Goal: Entertainment & Leisure: Consume media (video, audio)

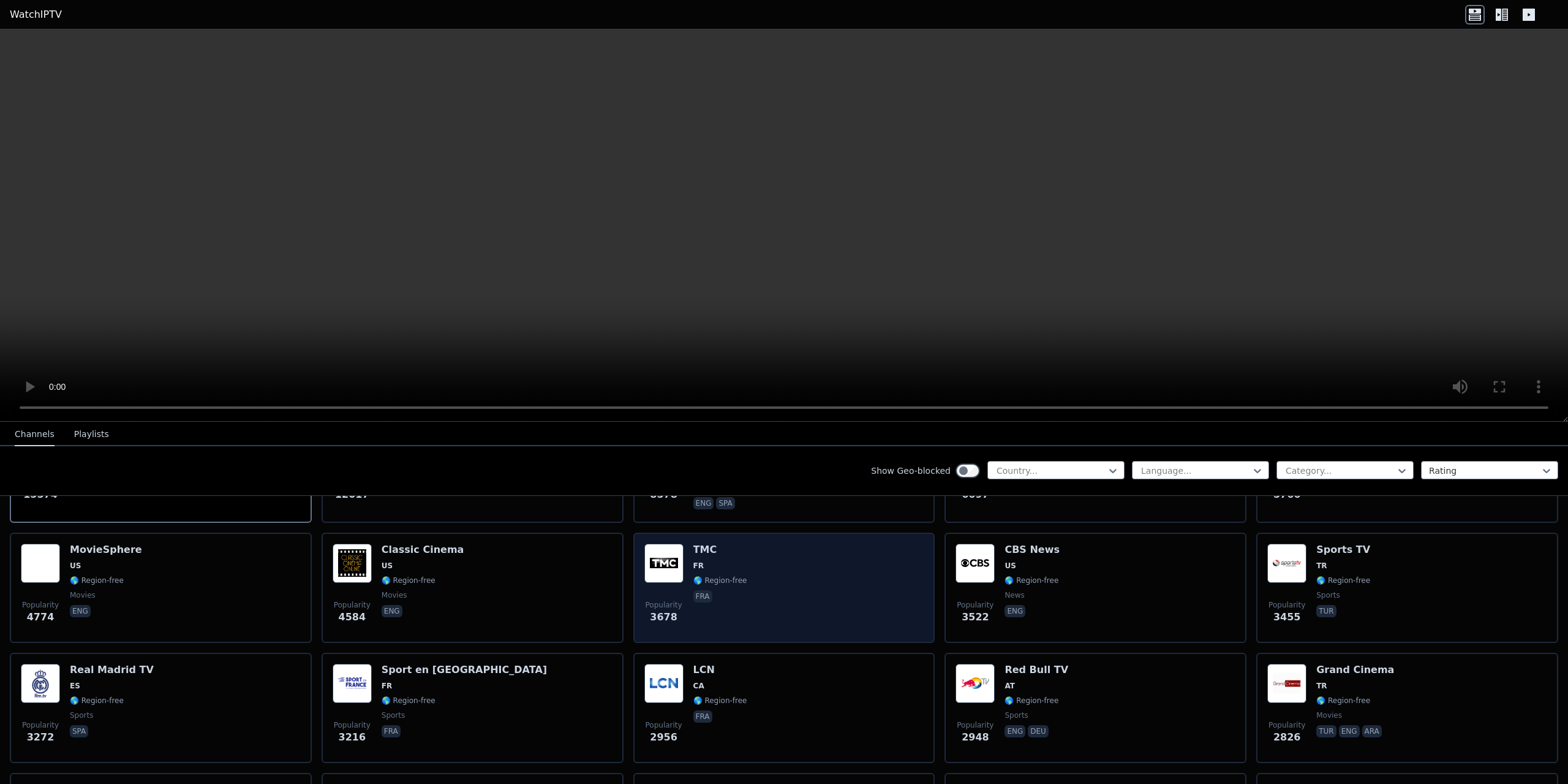
scroll to position [490, 0]
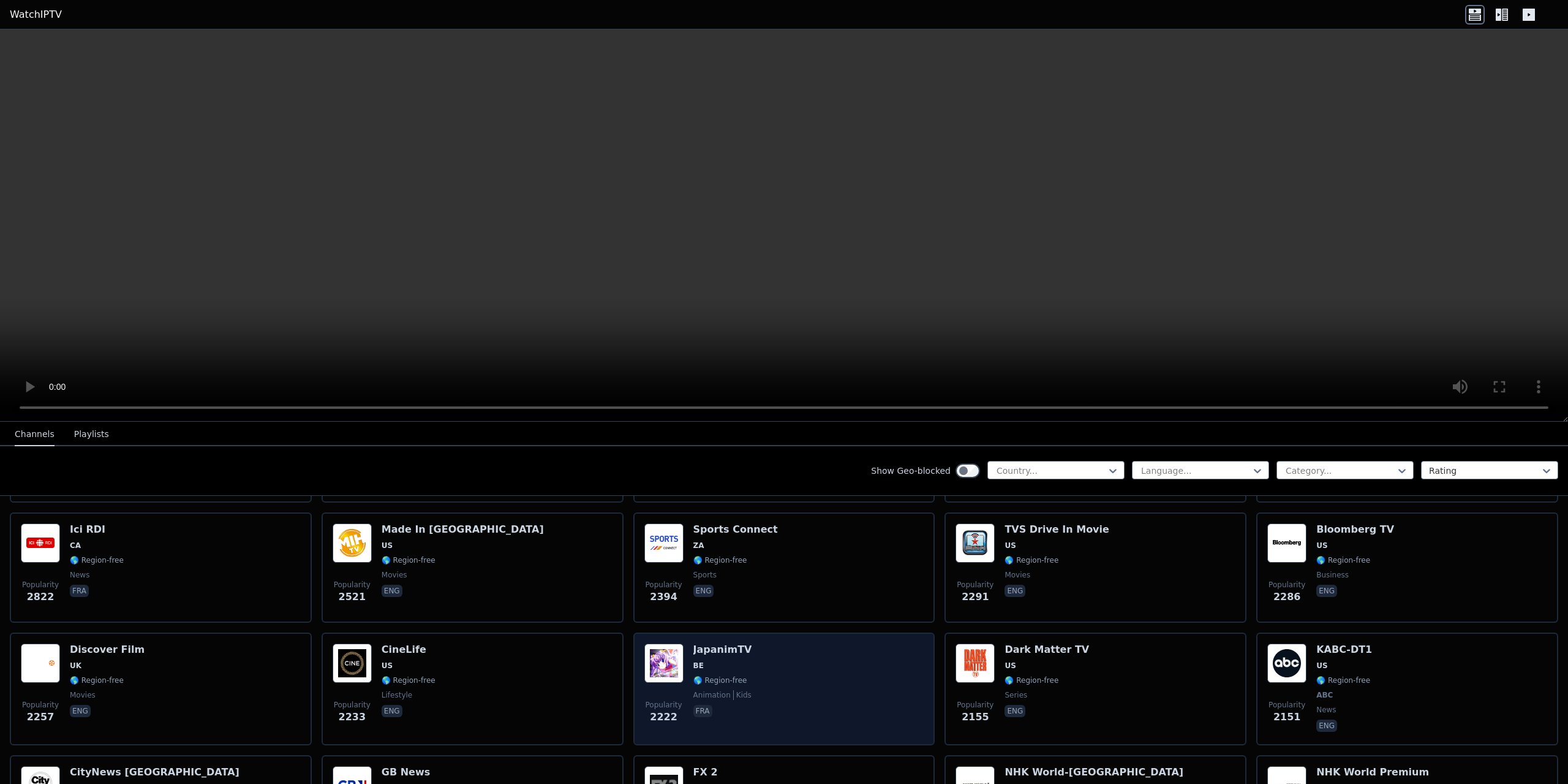
click at [832, 644] on div "Popularity 2222 JapanimTV BE 🌎 Region-free animation kids fra" at bounding box center [784, 689] width 280 height 91
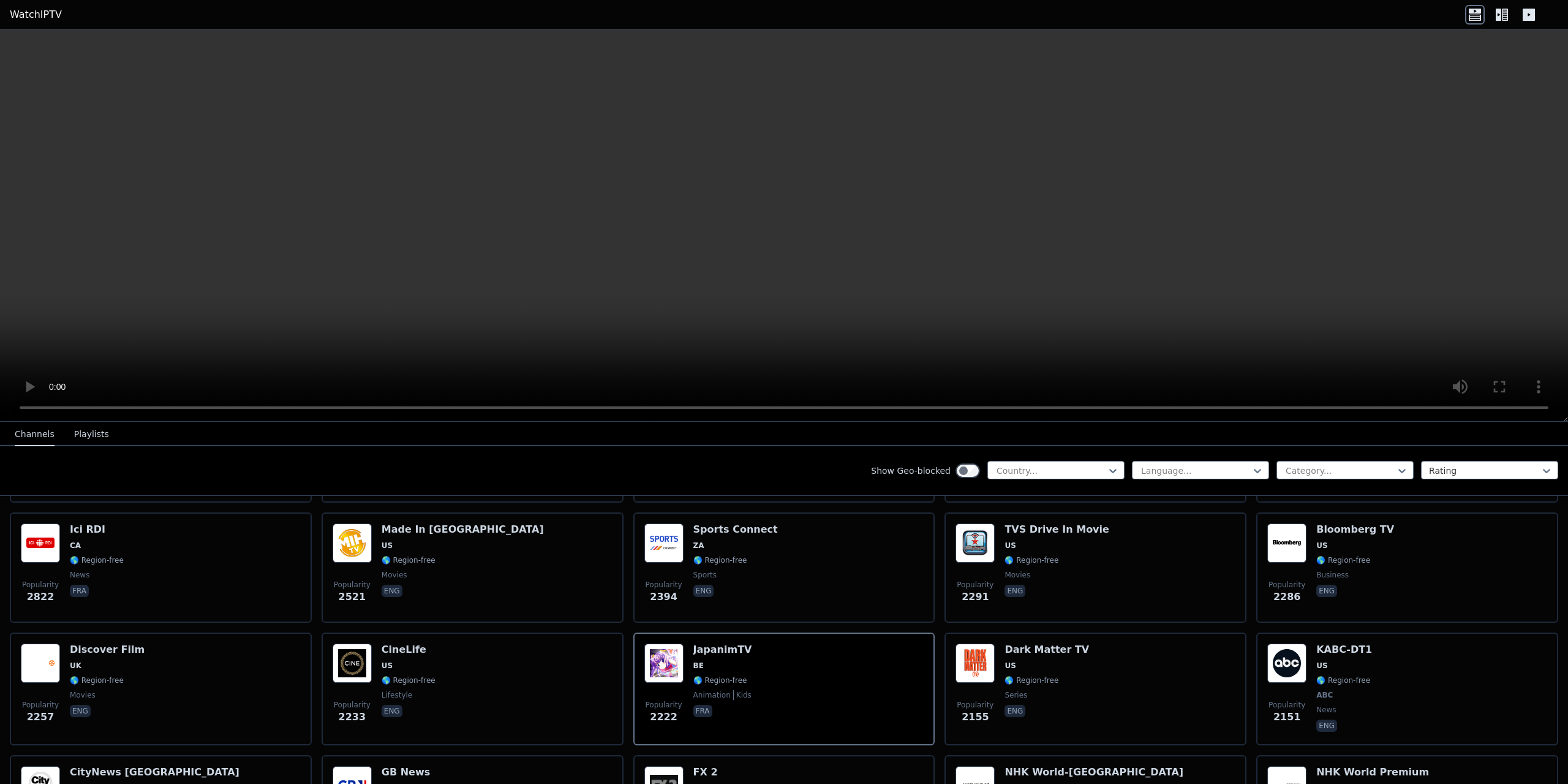
click at [1017, 459] on div "Show Geo-blocked Country... Language... Category... Rating" at bounding box center [784, 471] width 1568 height 49
click at [1017, 468] on div at bounding box center [1051, 470] width 112 height 12
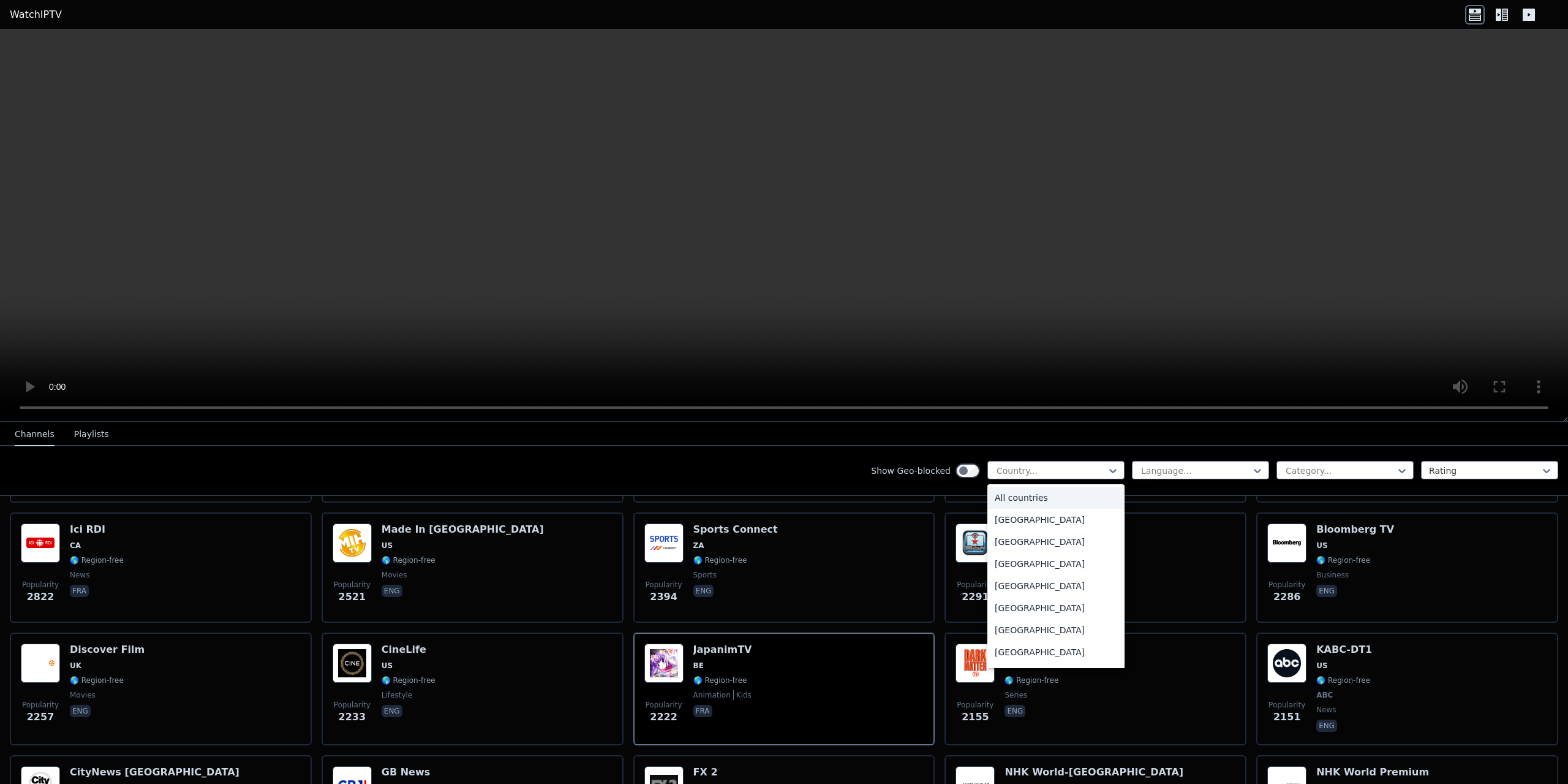
click at [800, 342] on video at bounding box center [784, 225] width 1568 height 392
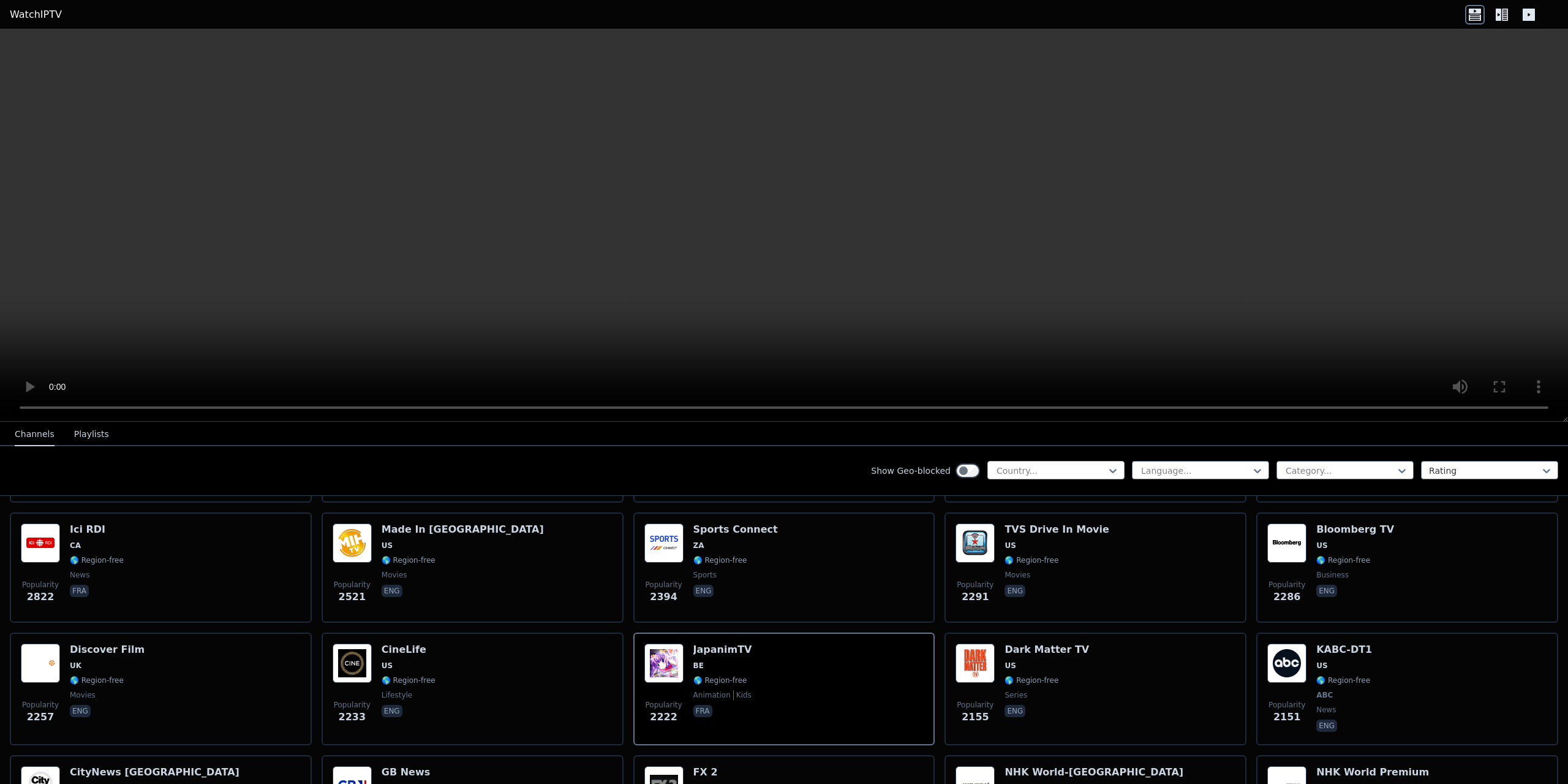
click at [1000, 465] on div at bounding box center [1051, 470] width 112 height 12
click at [957, 320] on video at bounding box center [784, 225] width 1568 height 392
click at [991, 320] on video at bounding box center [784, 225] width 1568 height 392
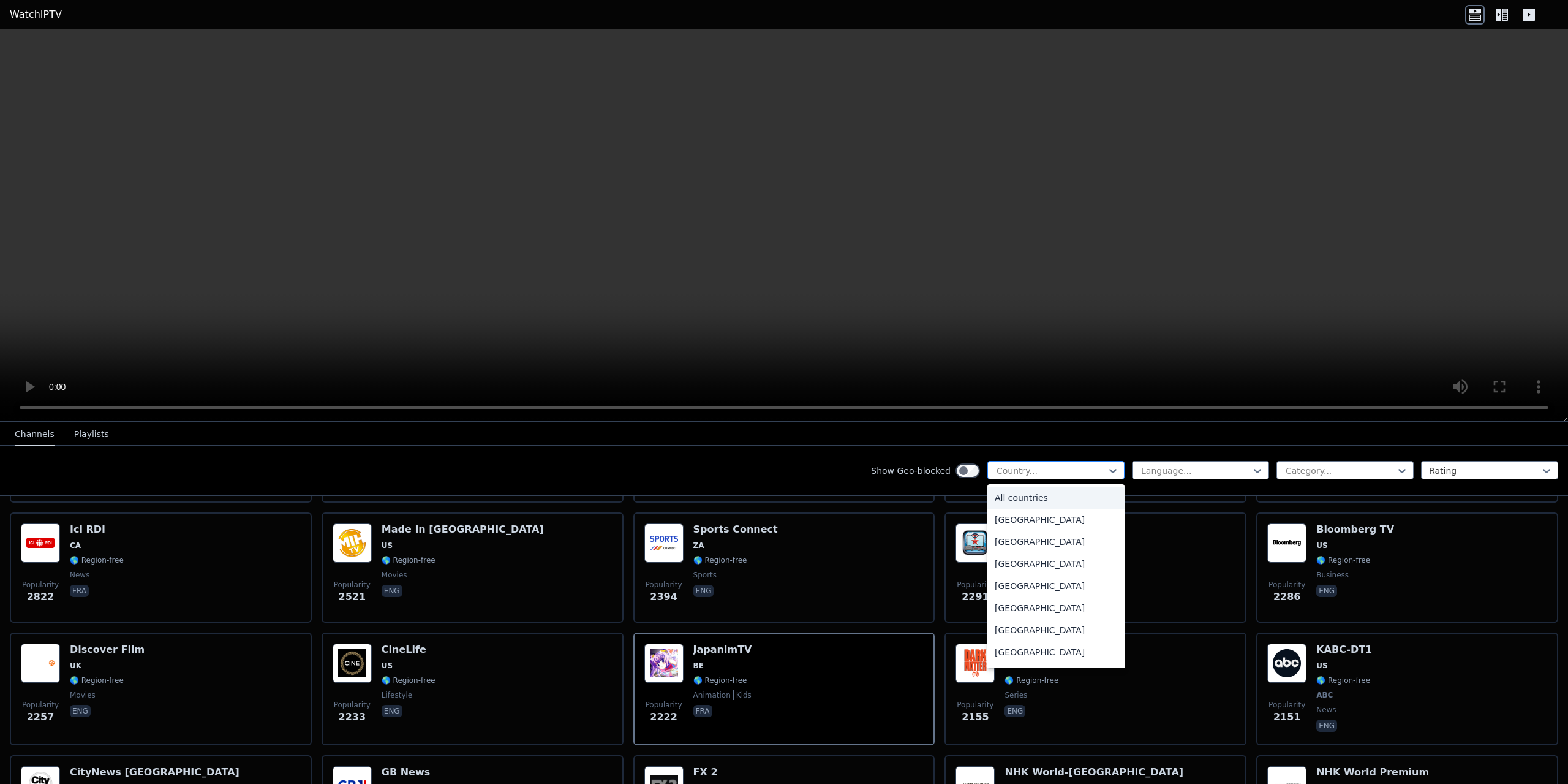
click at [1051, 465] on div at bounding box center [1051, 470] width 112 height 12
click at [1048, 555] on div "[GEOGRAPHIC_DATA]" at bounding box center [1056, 557] width 137 height 22
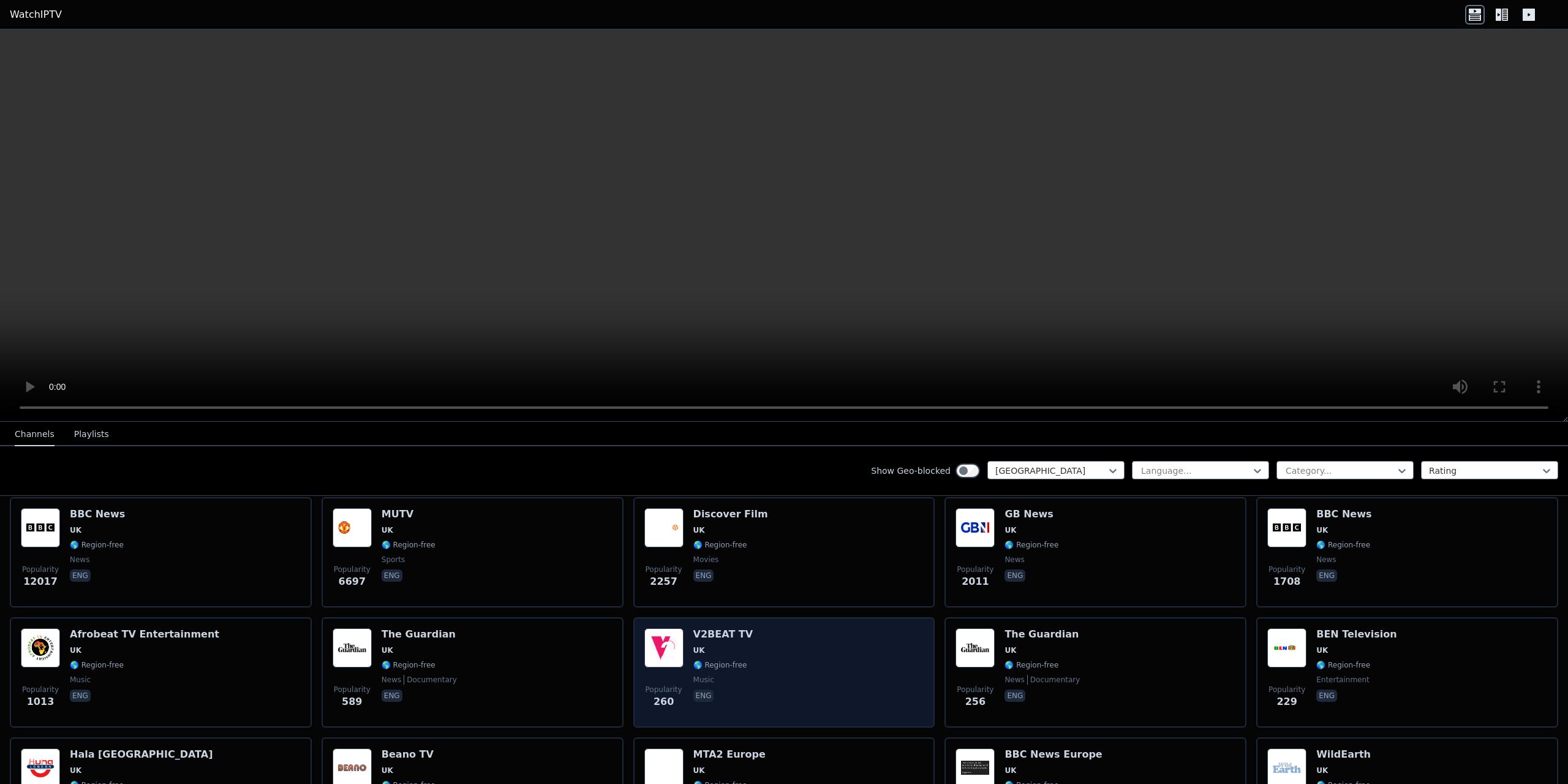
scroll to position [245, 0]
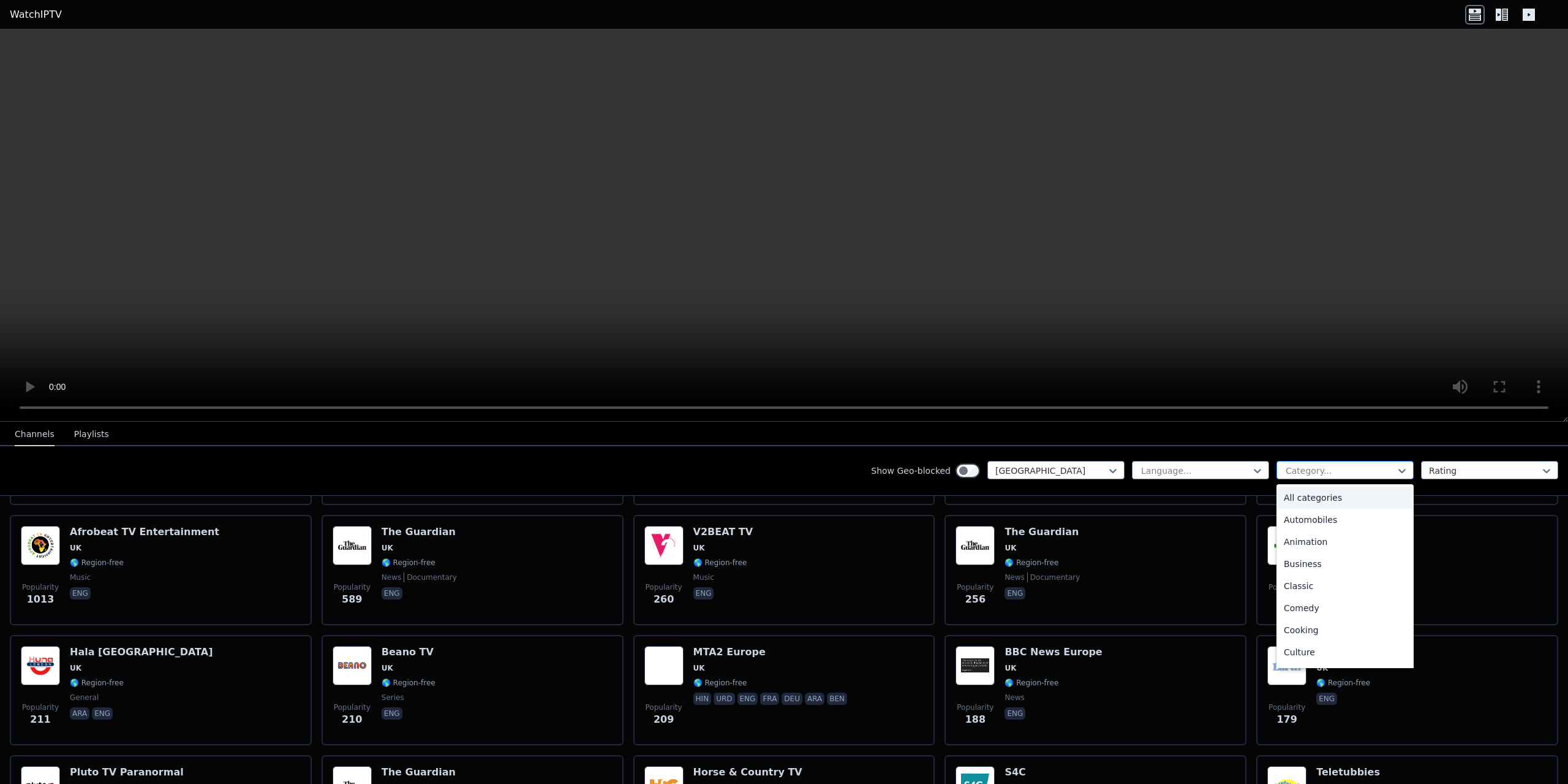
click at [1322, 467] on div at bounding box center [1341, 470] width 112 height 12
click at [1313, 608] on div "Sports" at bounding box center [1345, 611] width 137 height 22
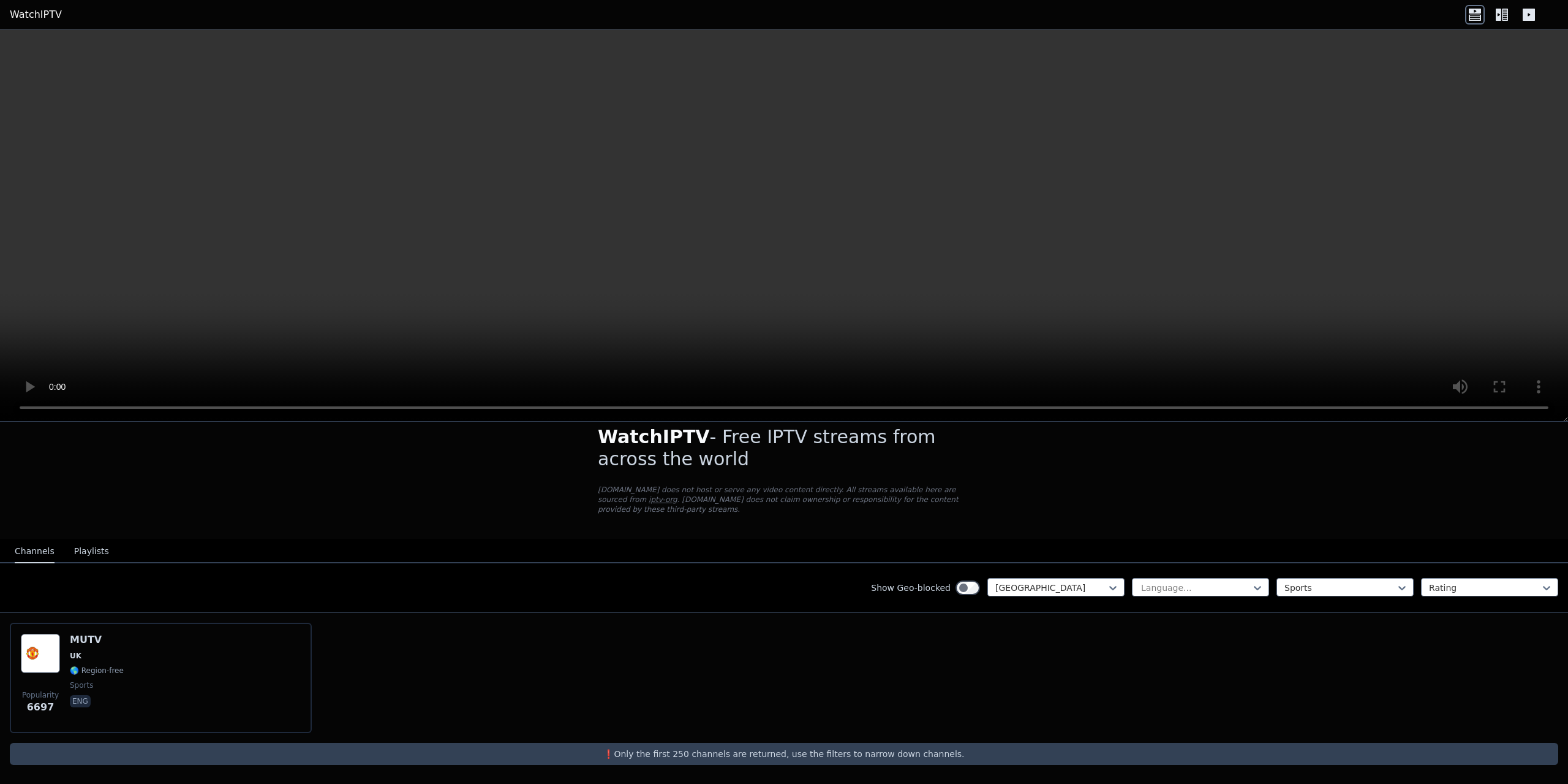
scroll to position [7, 0]
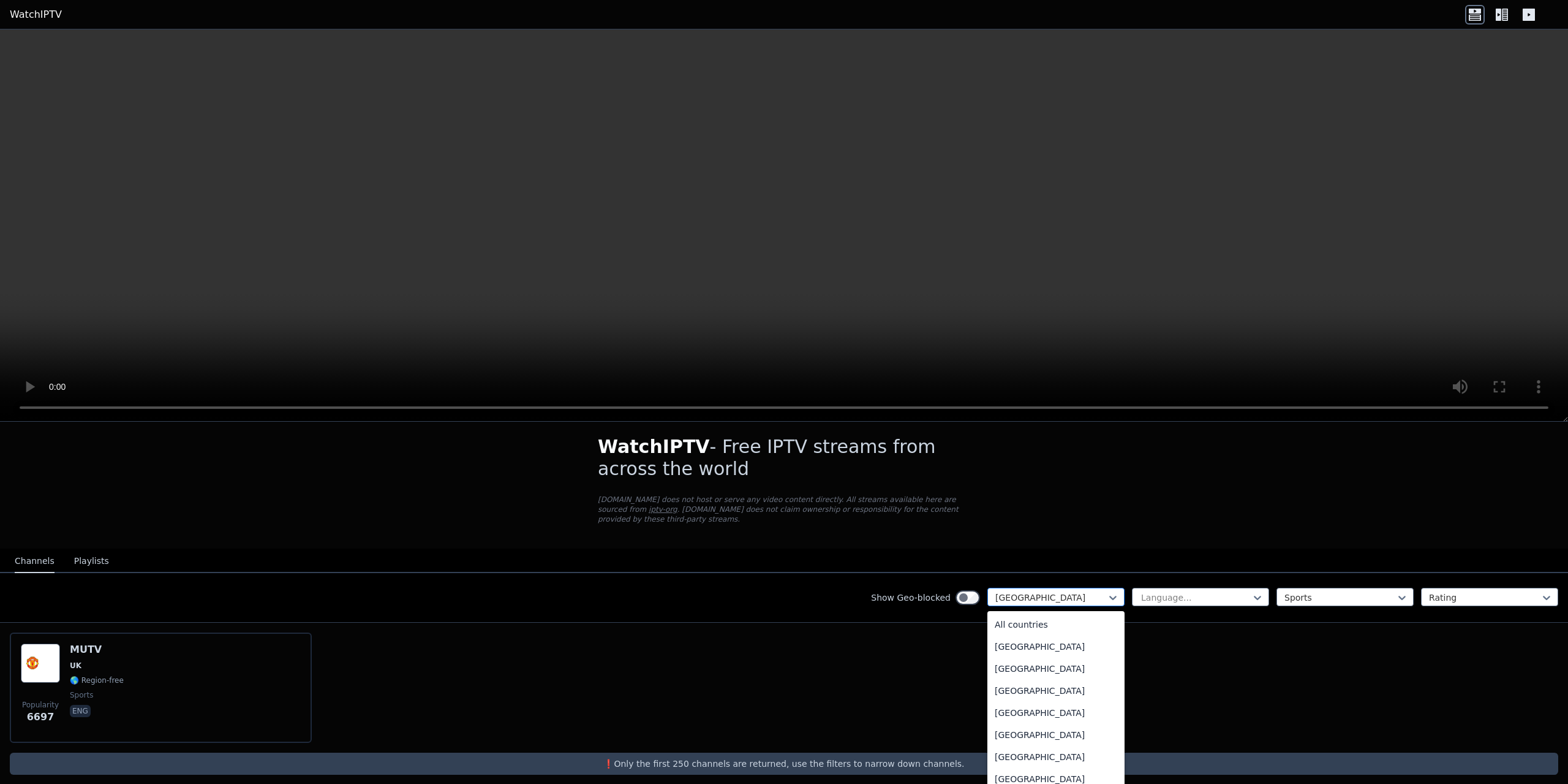
click at [1076, 592] on div at bounding box center [1051, 598] width 112 height 12
click at [1021, 610] on div "Qatar" at bounding box center [1056, 621] width 137 height 22
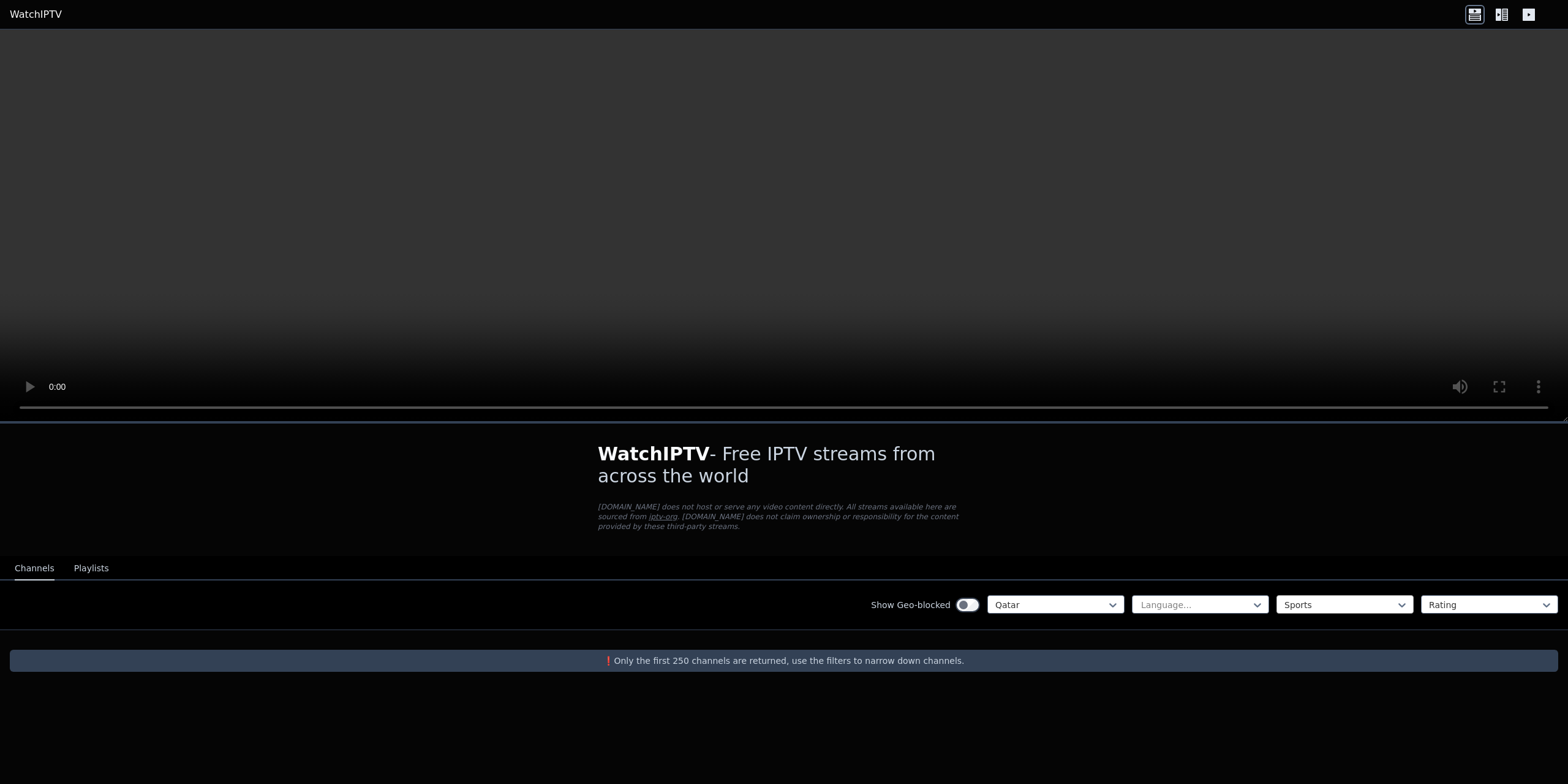
click at [1306, 599] on div at bounding box center [1341, 605] width 112 height 12
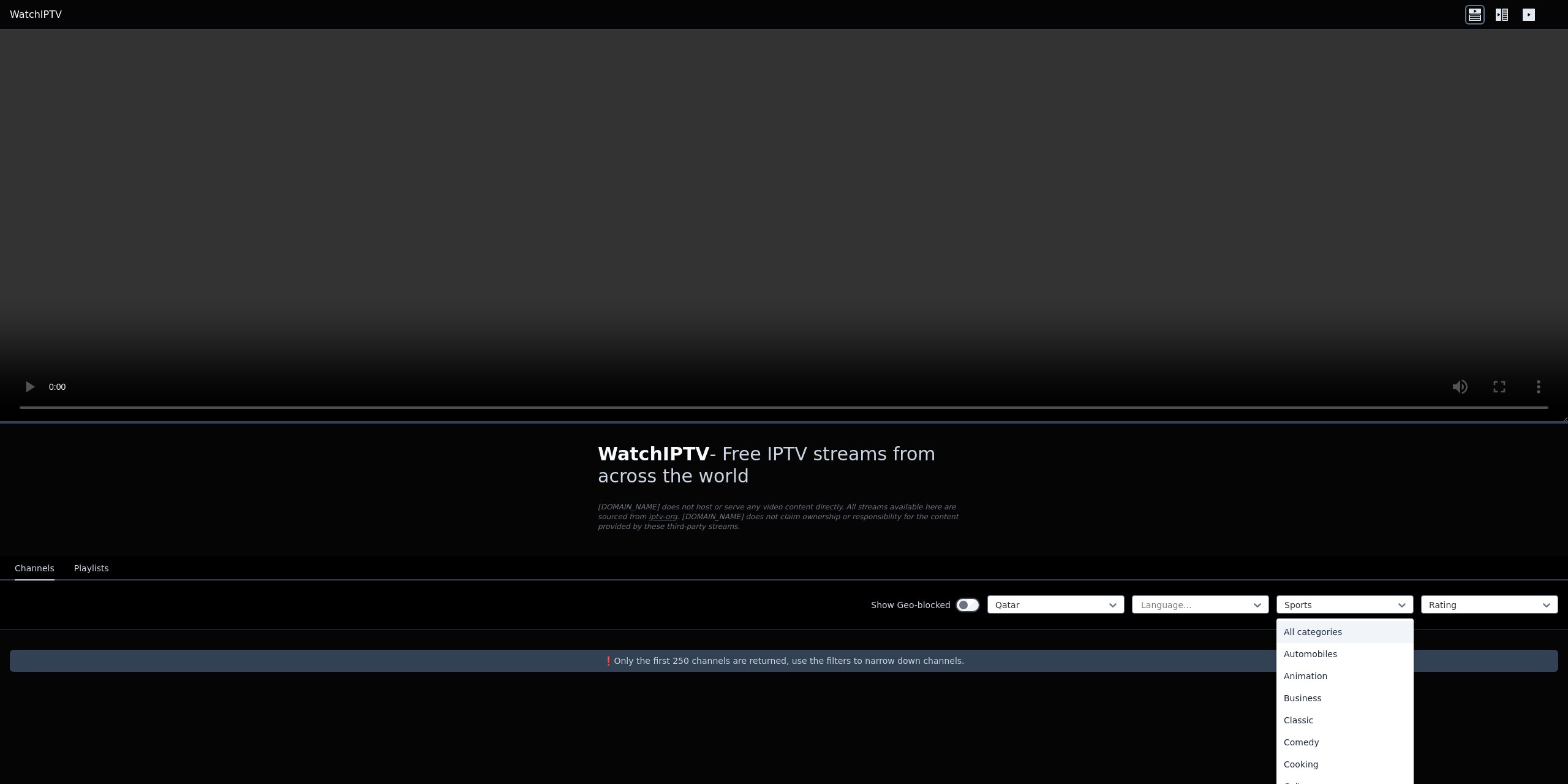
click at [1329, 621] on div "All categories" at bounding box center [1345, 632] width 137 height 22
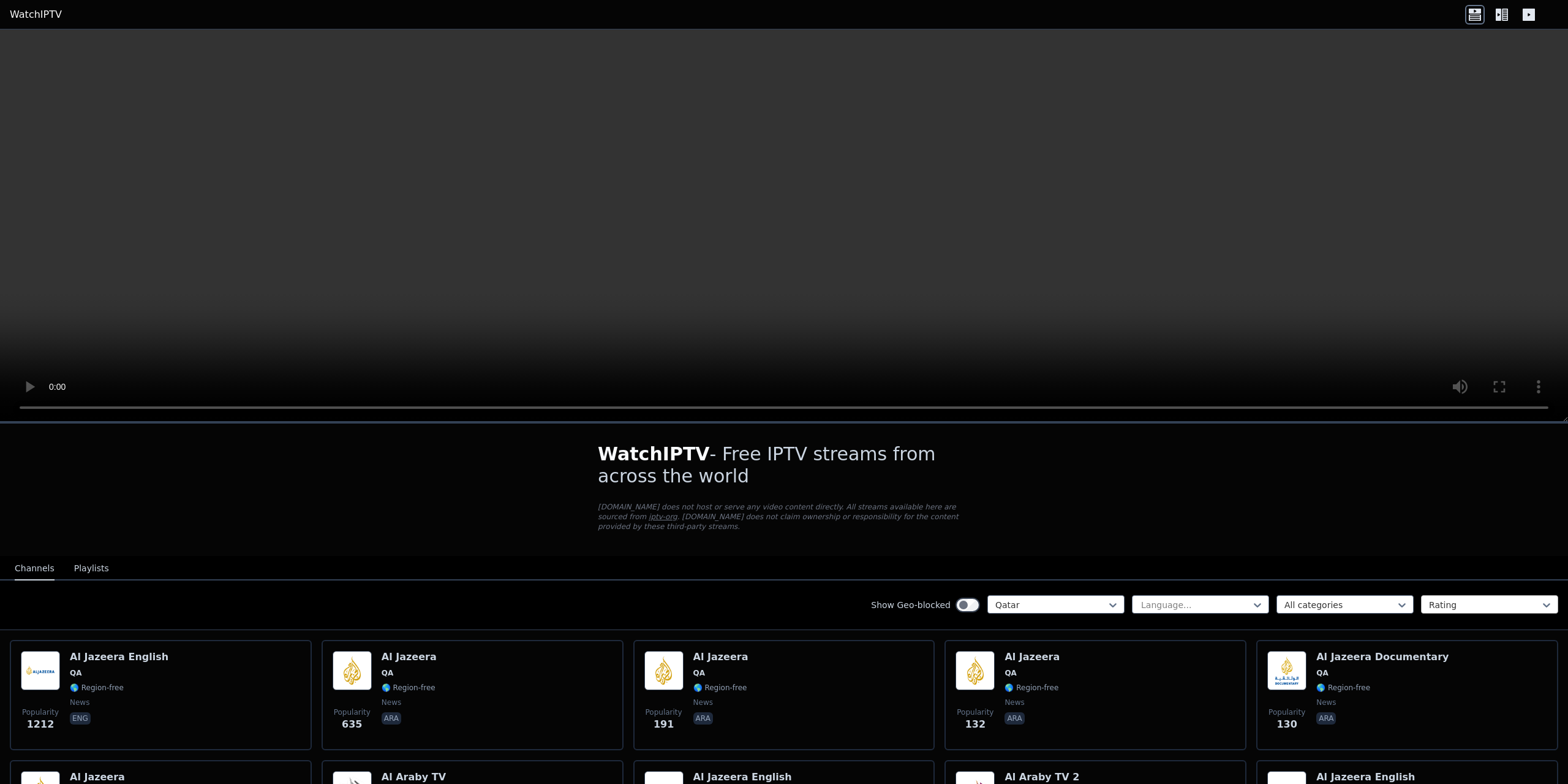
click at [1430, 599] on div at bounding box center [1485, 605] width 112 height 12
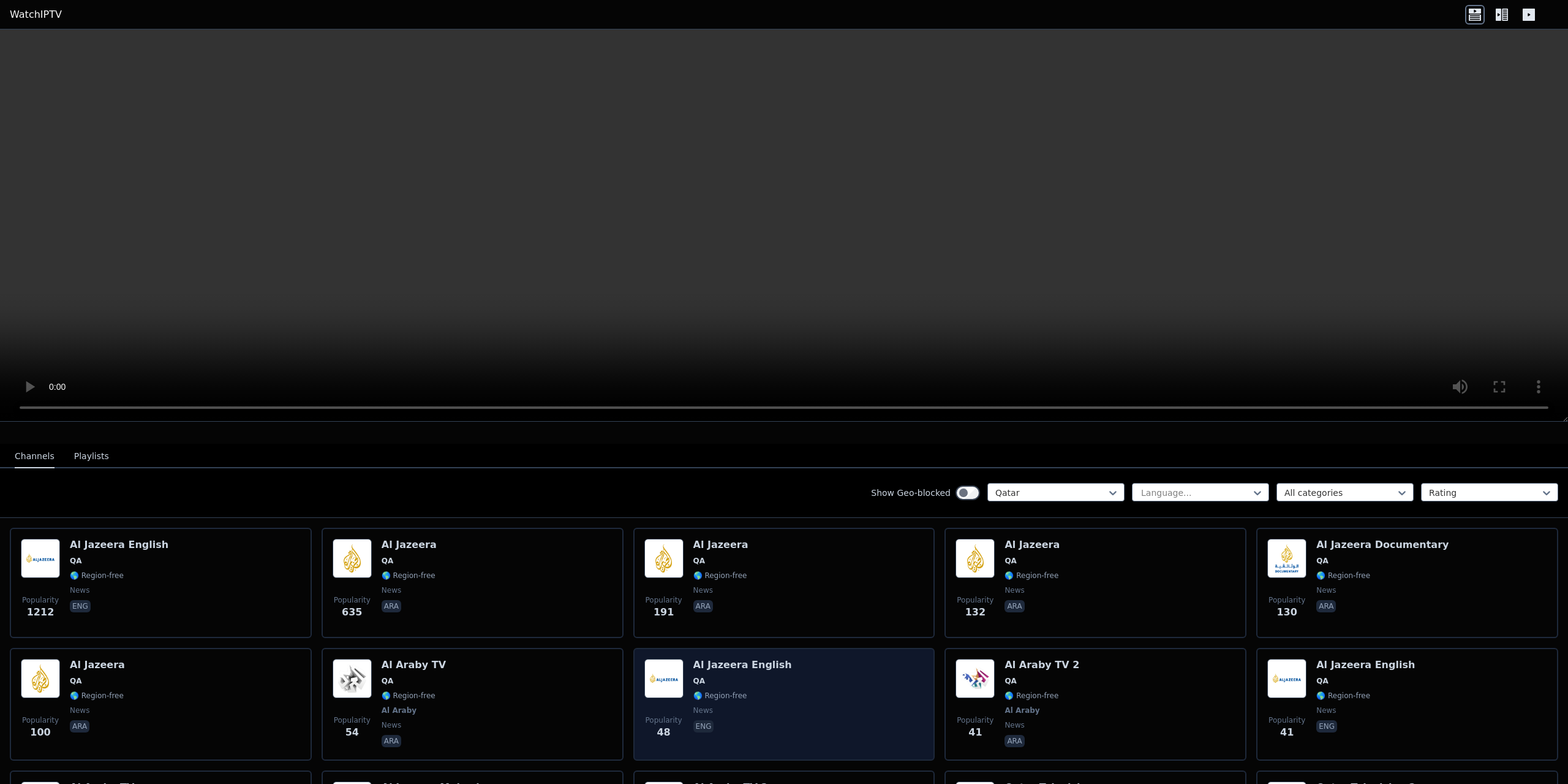
scroll to position [61, 0]
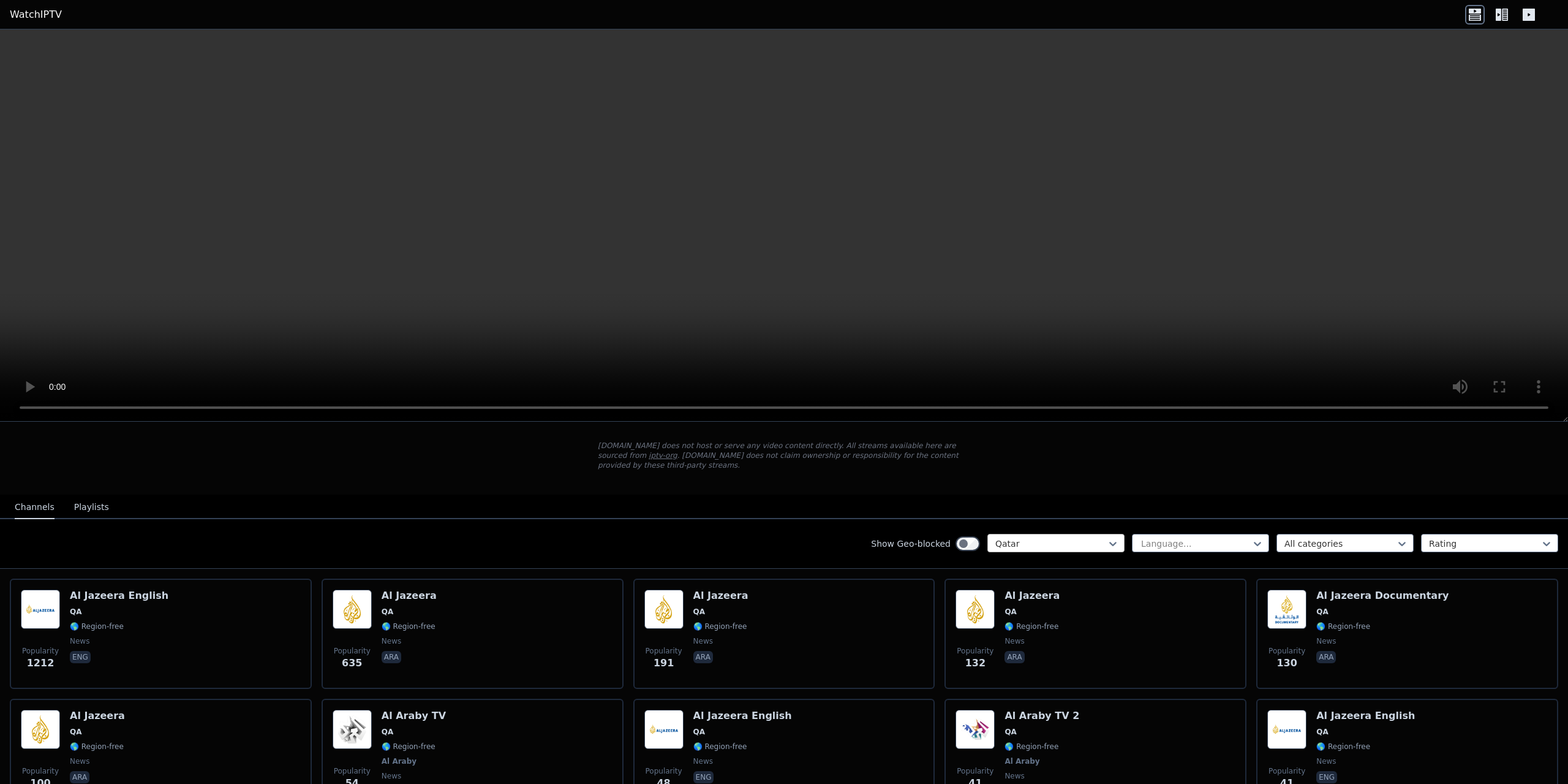
click at [1091, 538] on div at bounding box center [1051, 543] width 112 height 12
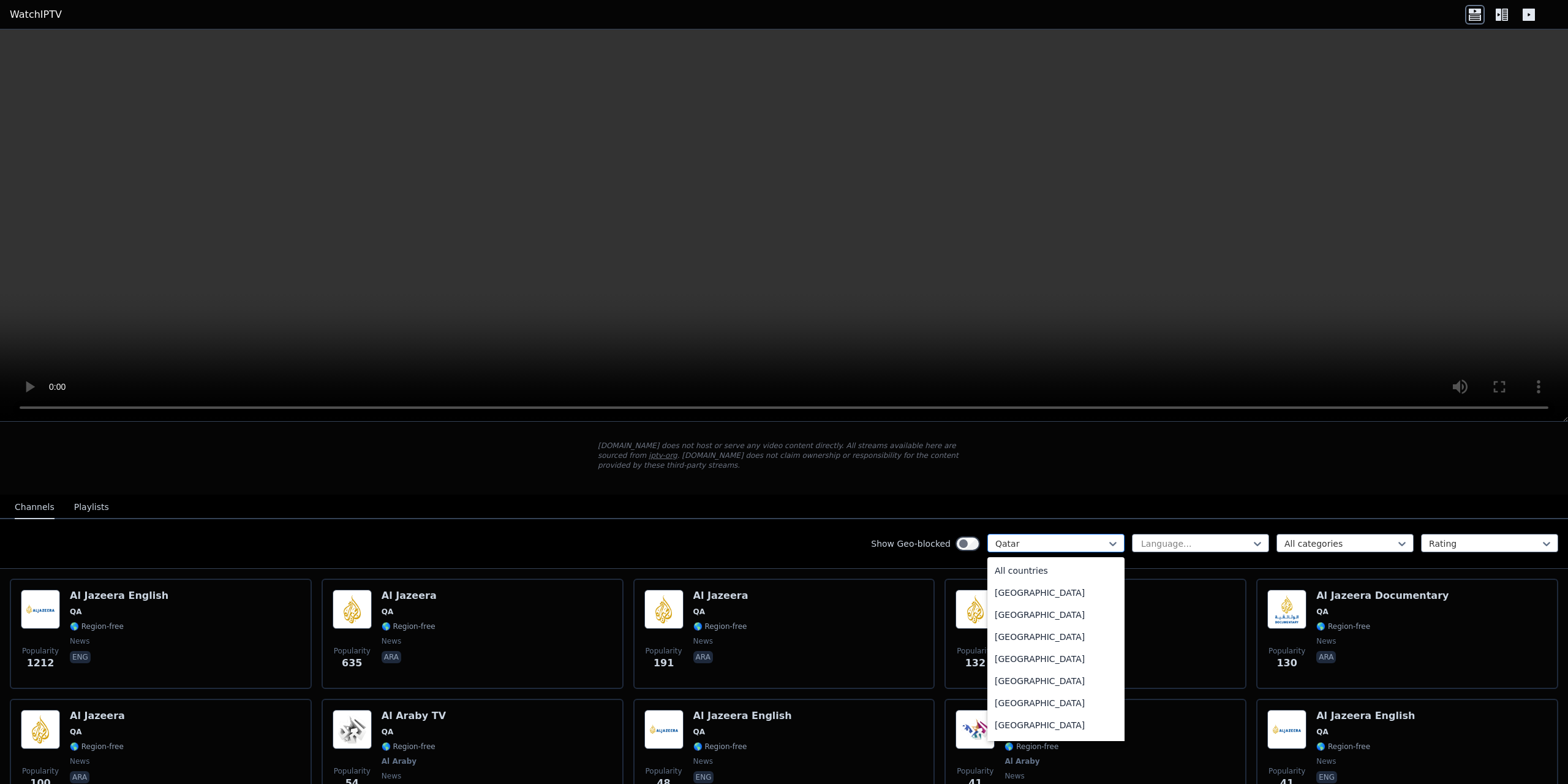
scroll to position [3192, 0]
drag, startPoint x: 1083, startPoint y: 526, endPoint x: 1156, endPoint y: 523, distance: 73.1
click at [1083, 534] on div "Qatar" at bounding box center [1056, 543] width 137 height 18
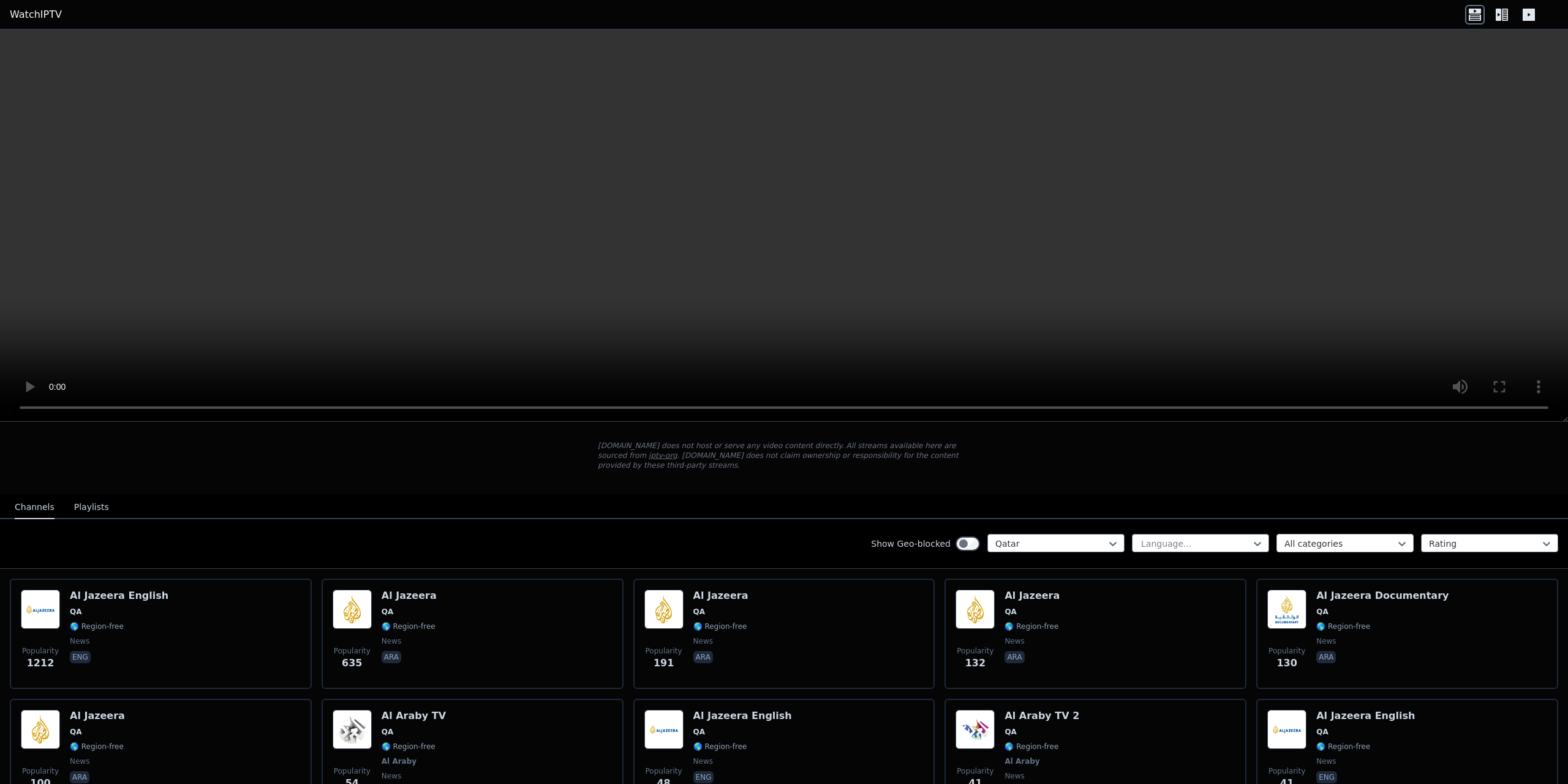
click at [1285, 537] on div at bounding box center [1341, 543] width 112 height 12
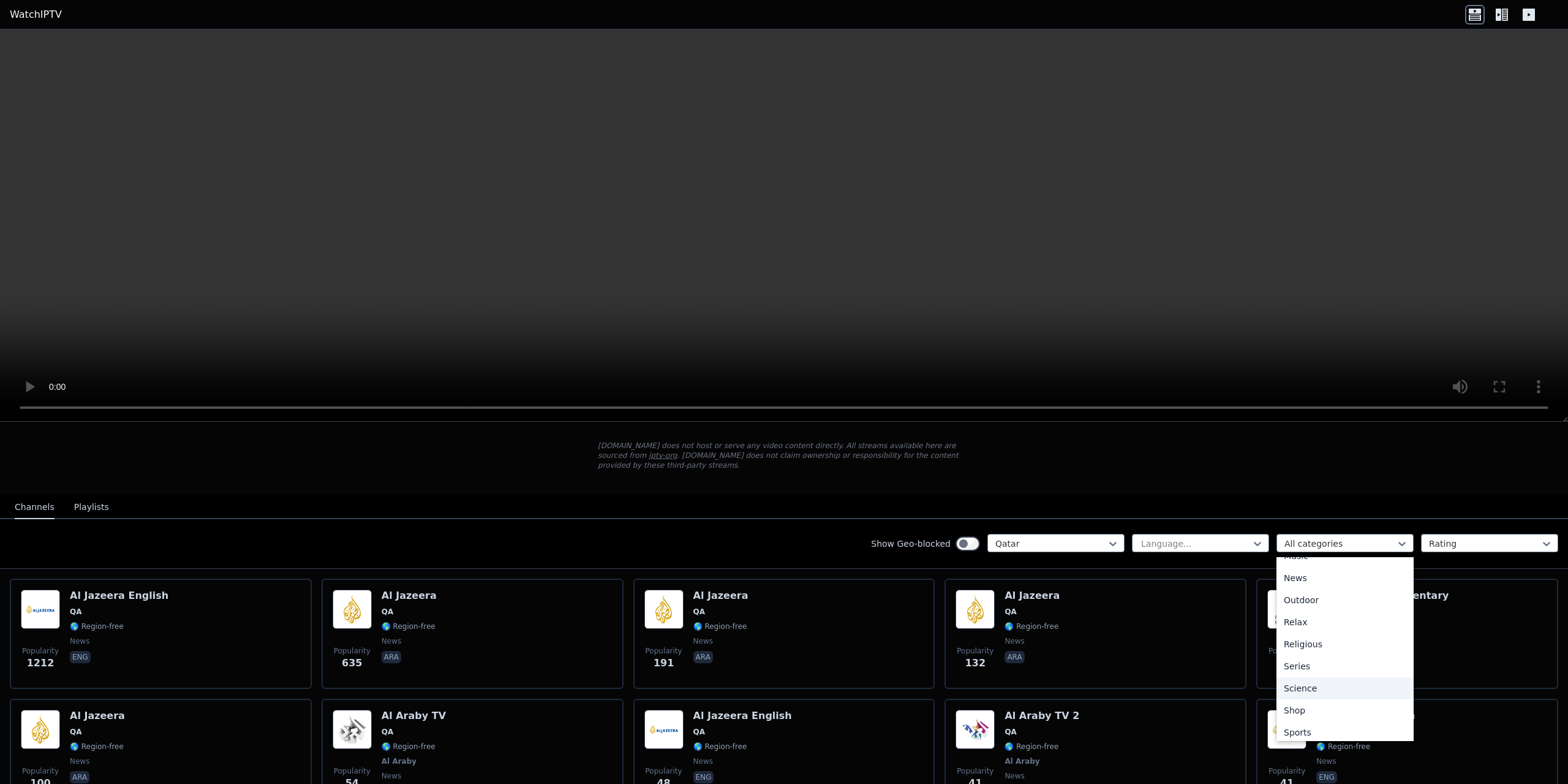
scroll to position [417, 0]
click at [1328, 678] on div "Sports" at bounding box center [1345, 683] width 137 height 22
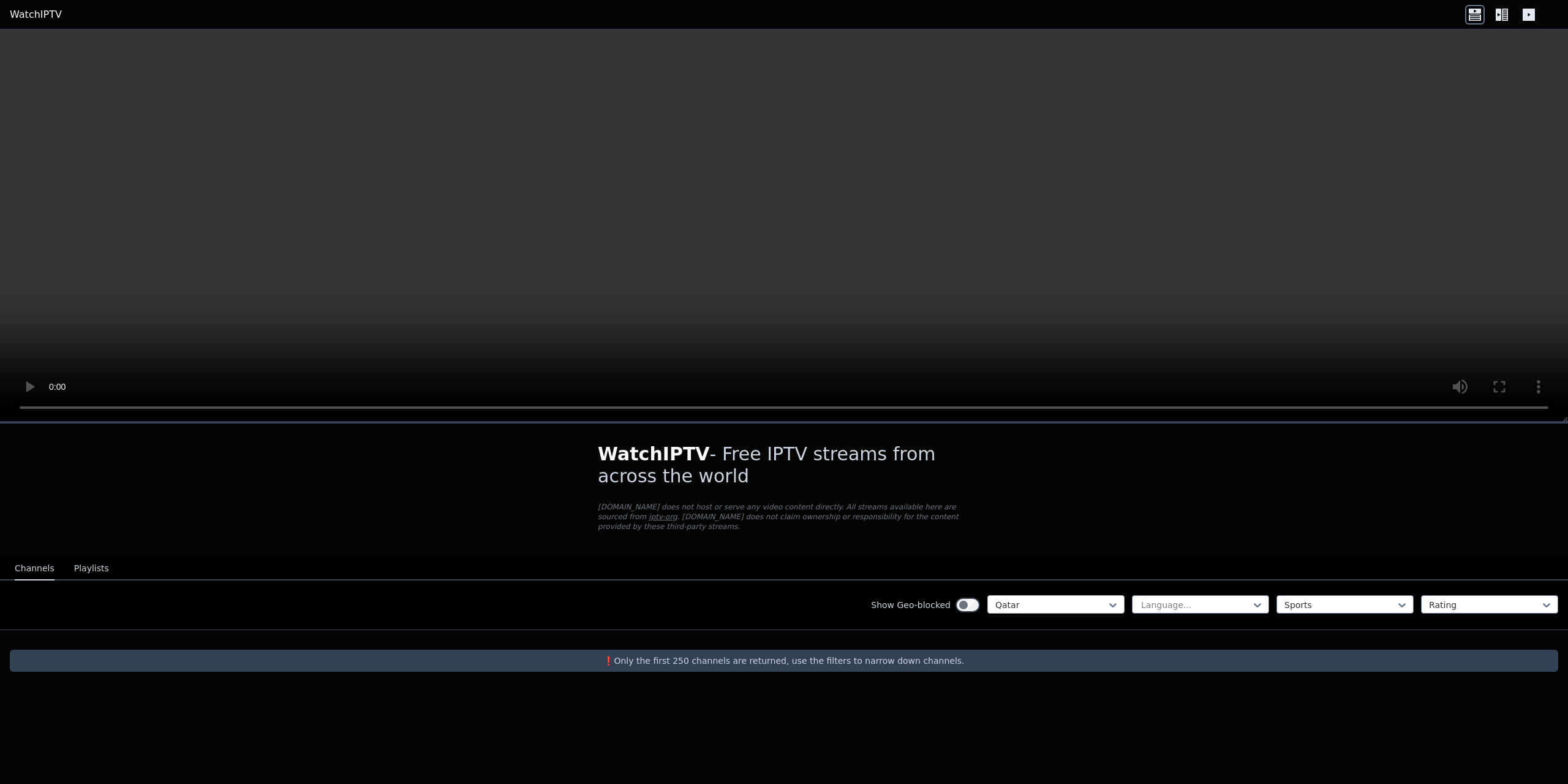
click at [1067, 599] on div at bounding box center [1051, 605] width 112 height 12
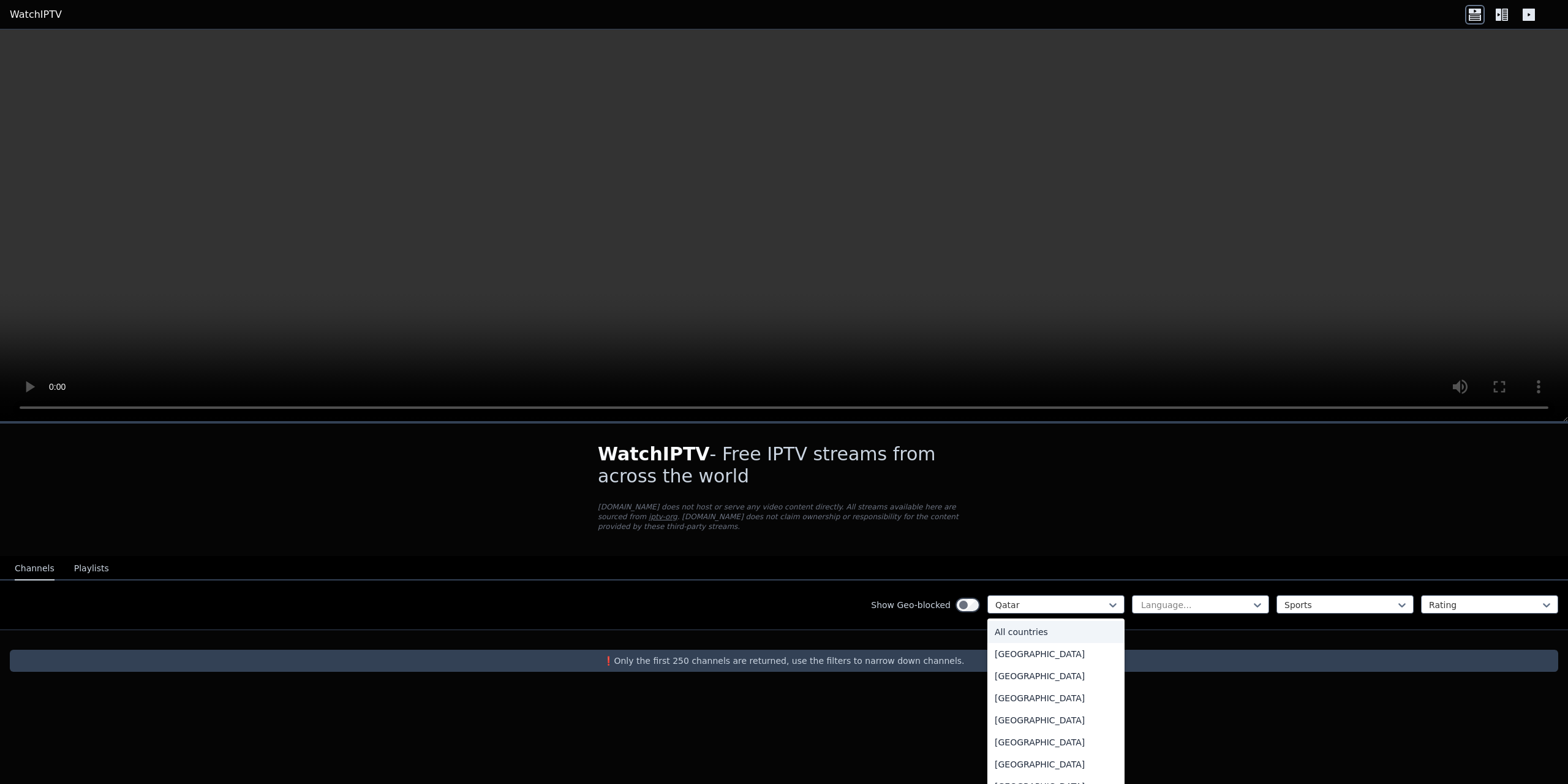
click at [1054, 621] on div "All countries" at bounding box center [1056, 632] width 137 height 22
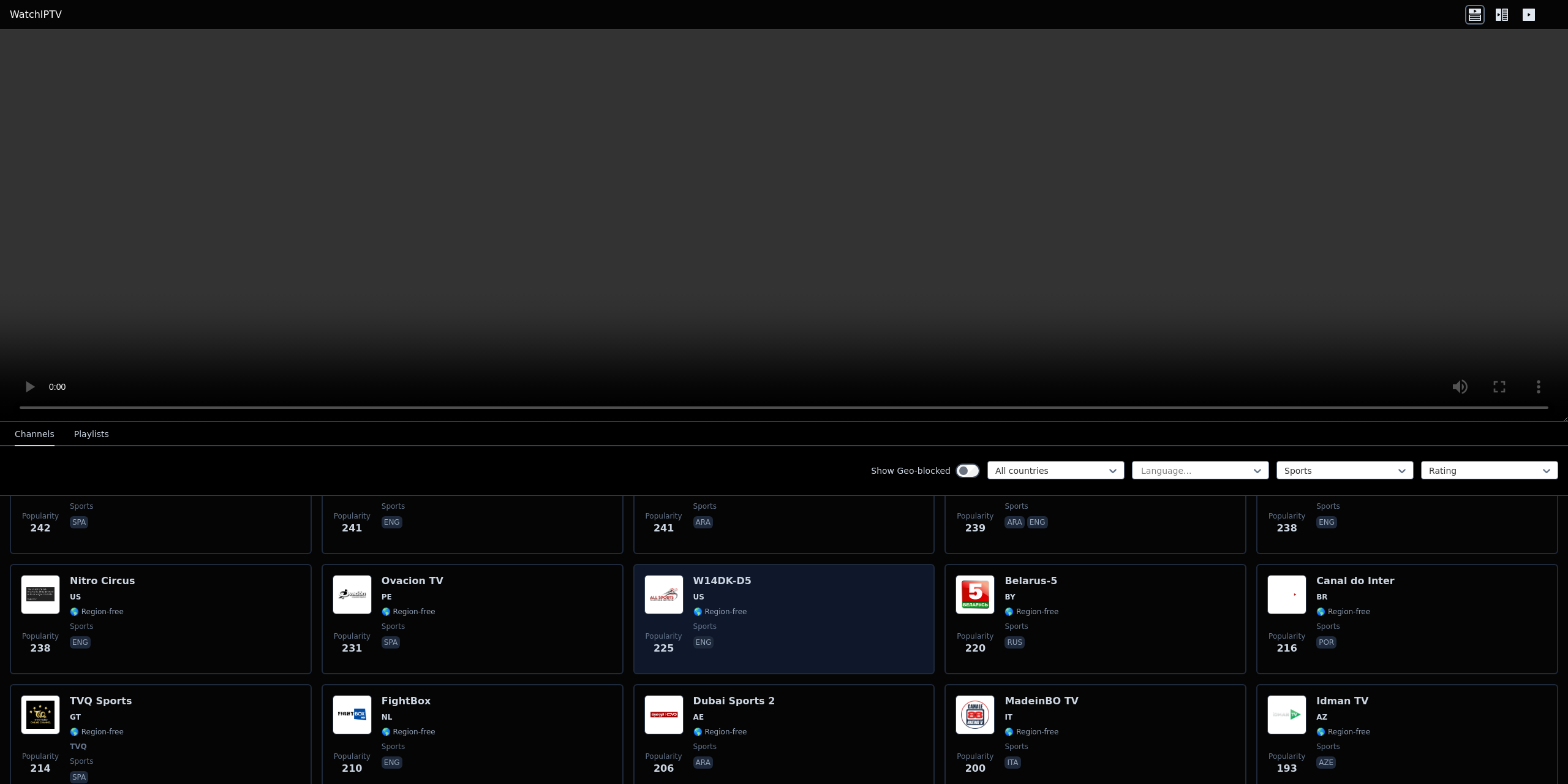
scroll to position [1454, 0]
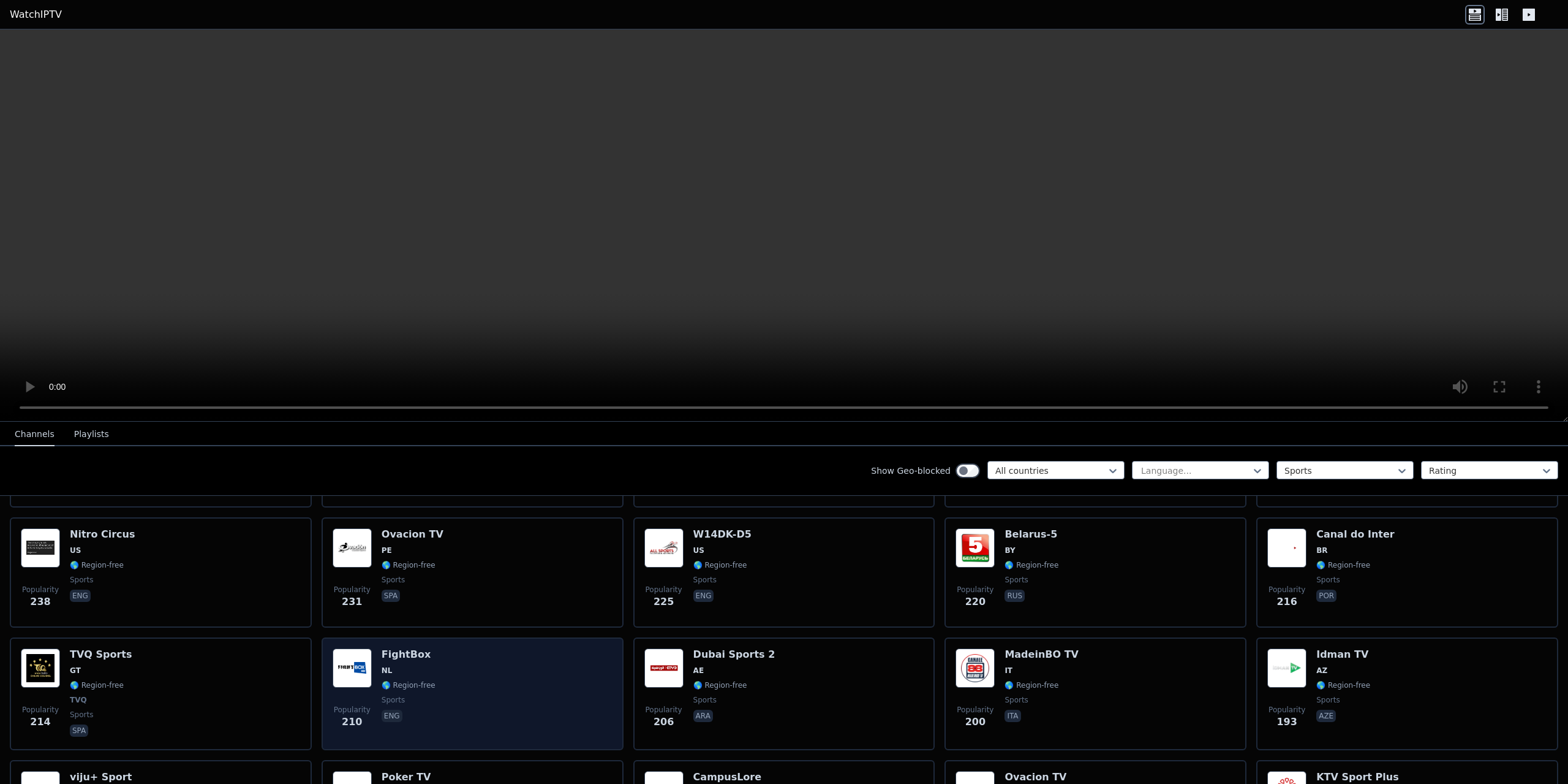
click at [576, 677] on div "Popularity 210 FightBox NL 🌎 Region-free sports eng" at bounding box center [472, 694] width 280 height 91
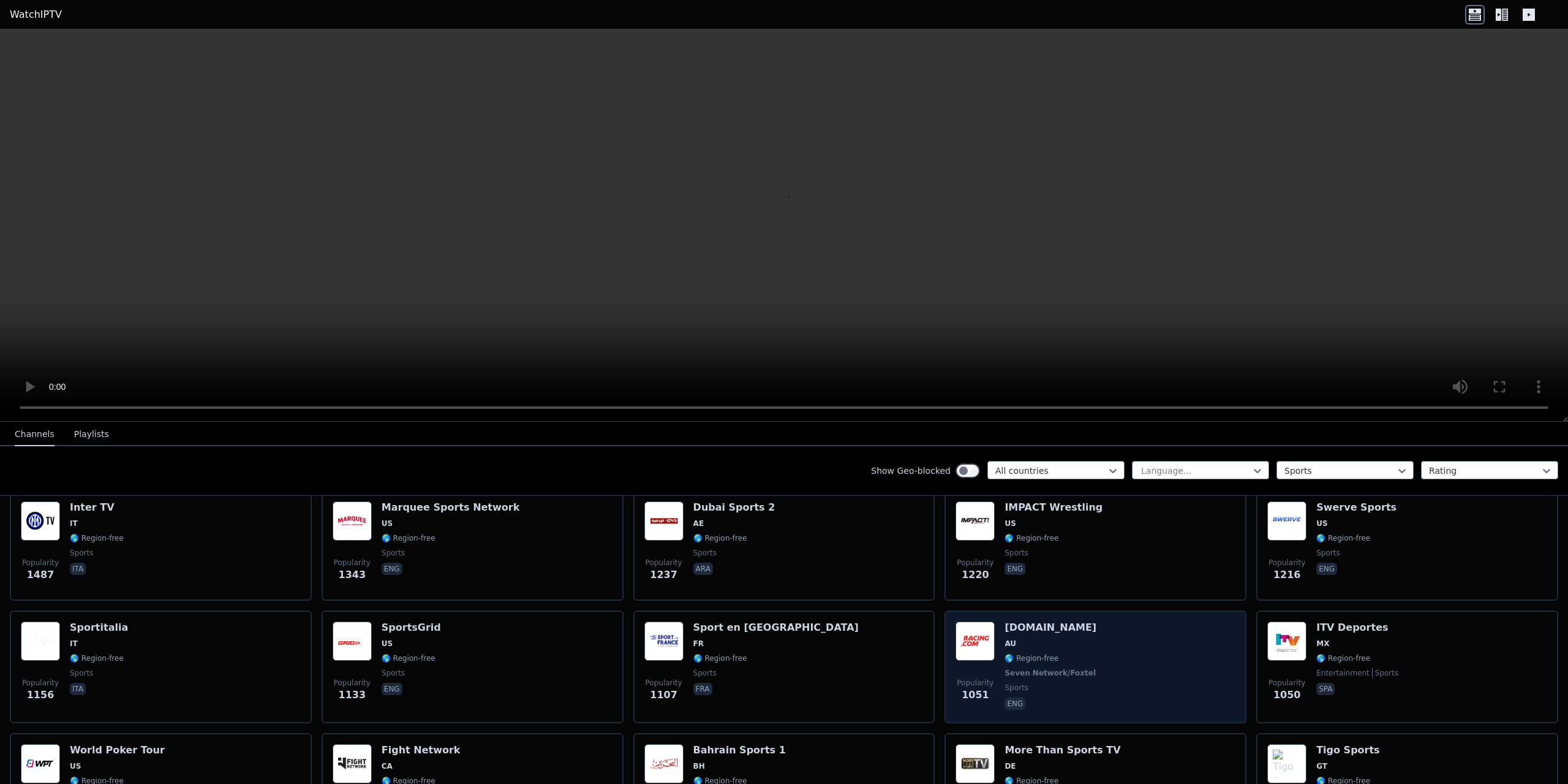
scroll to position [351, 0]
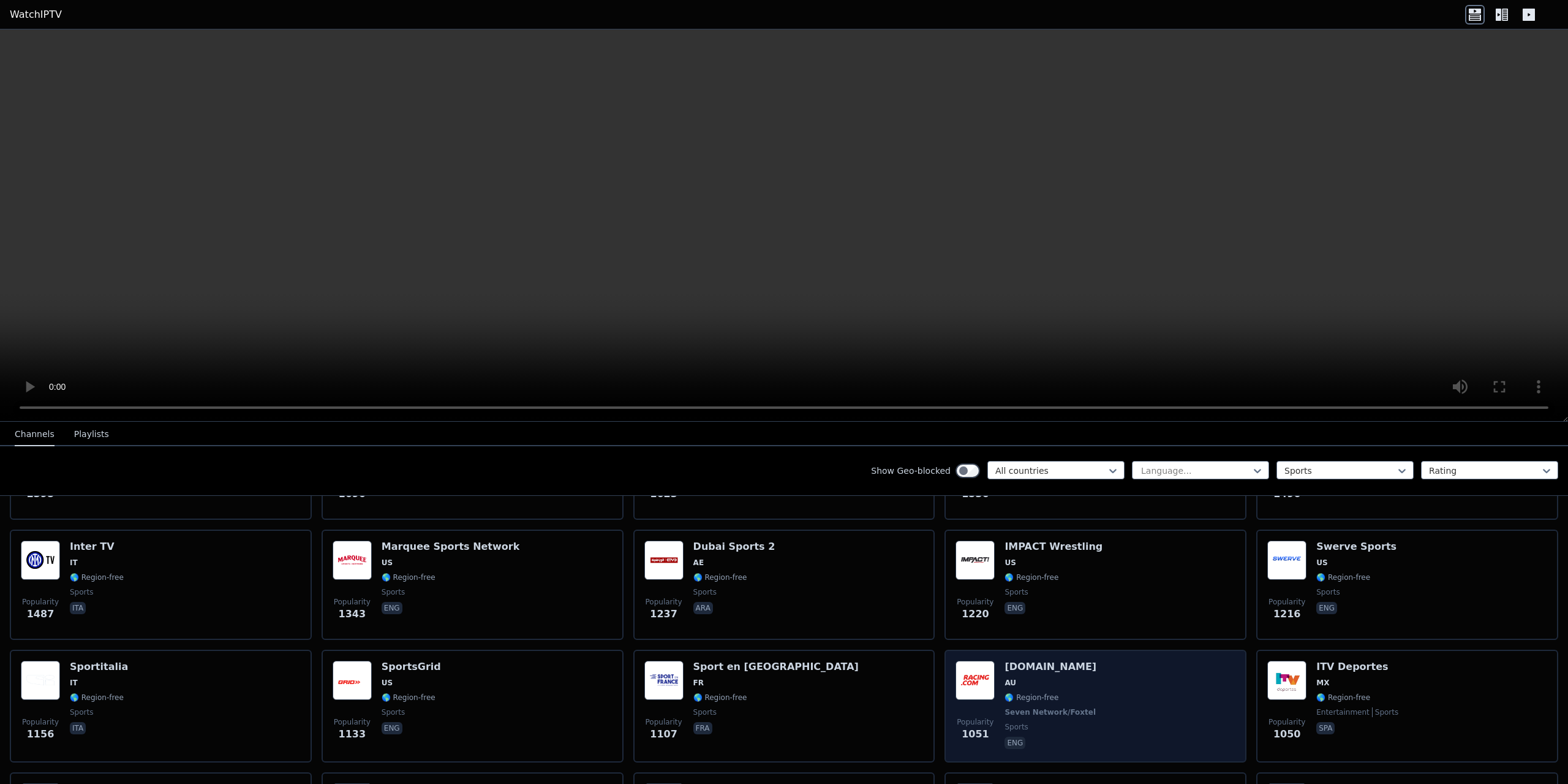
click at [1051, 661] on h6 "[DOMAIN_NAME]" at bounding box center [1051, 666] width 93 height 12
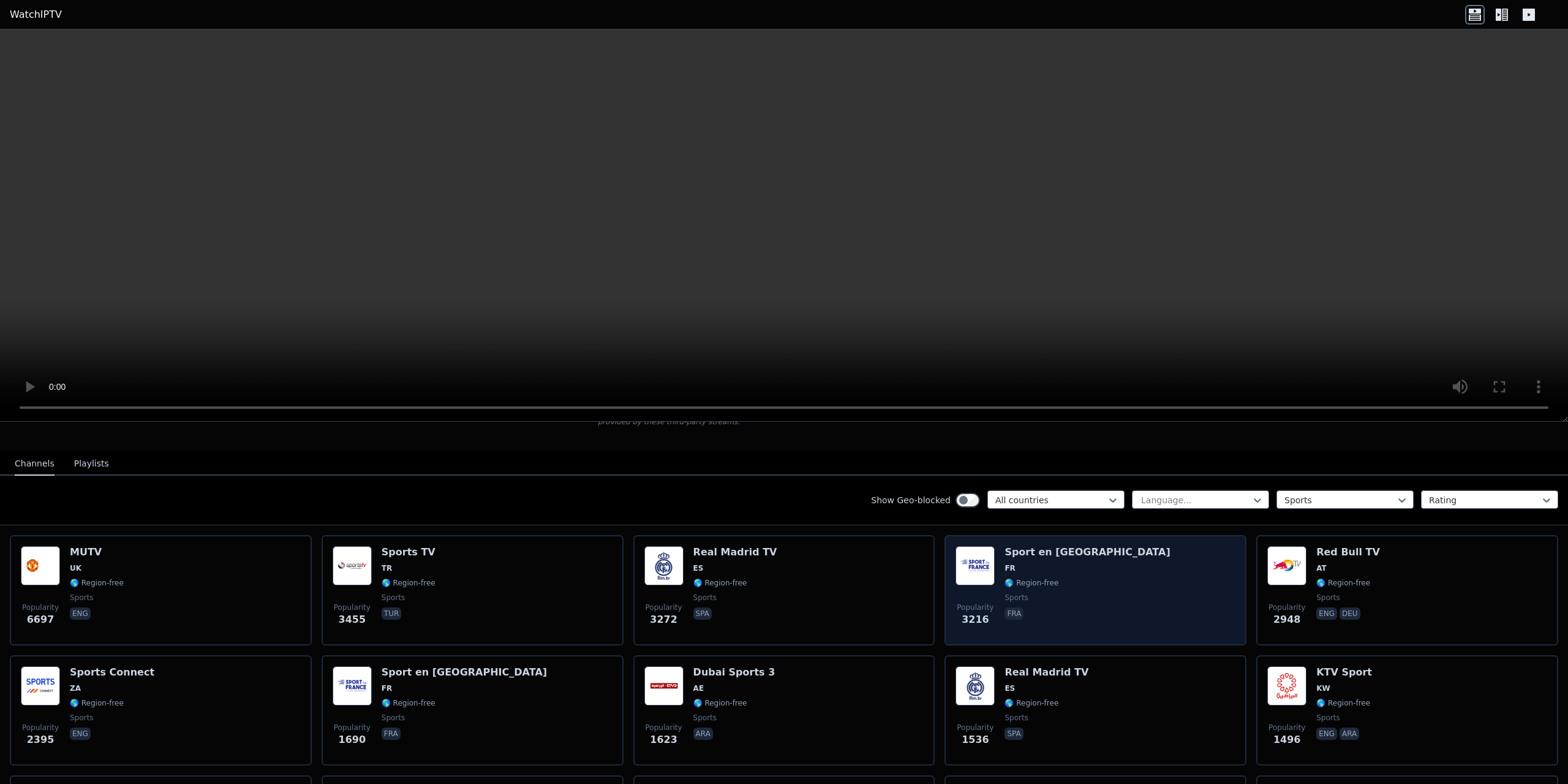
scroll to position [123, 0]
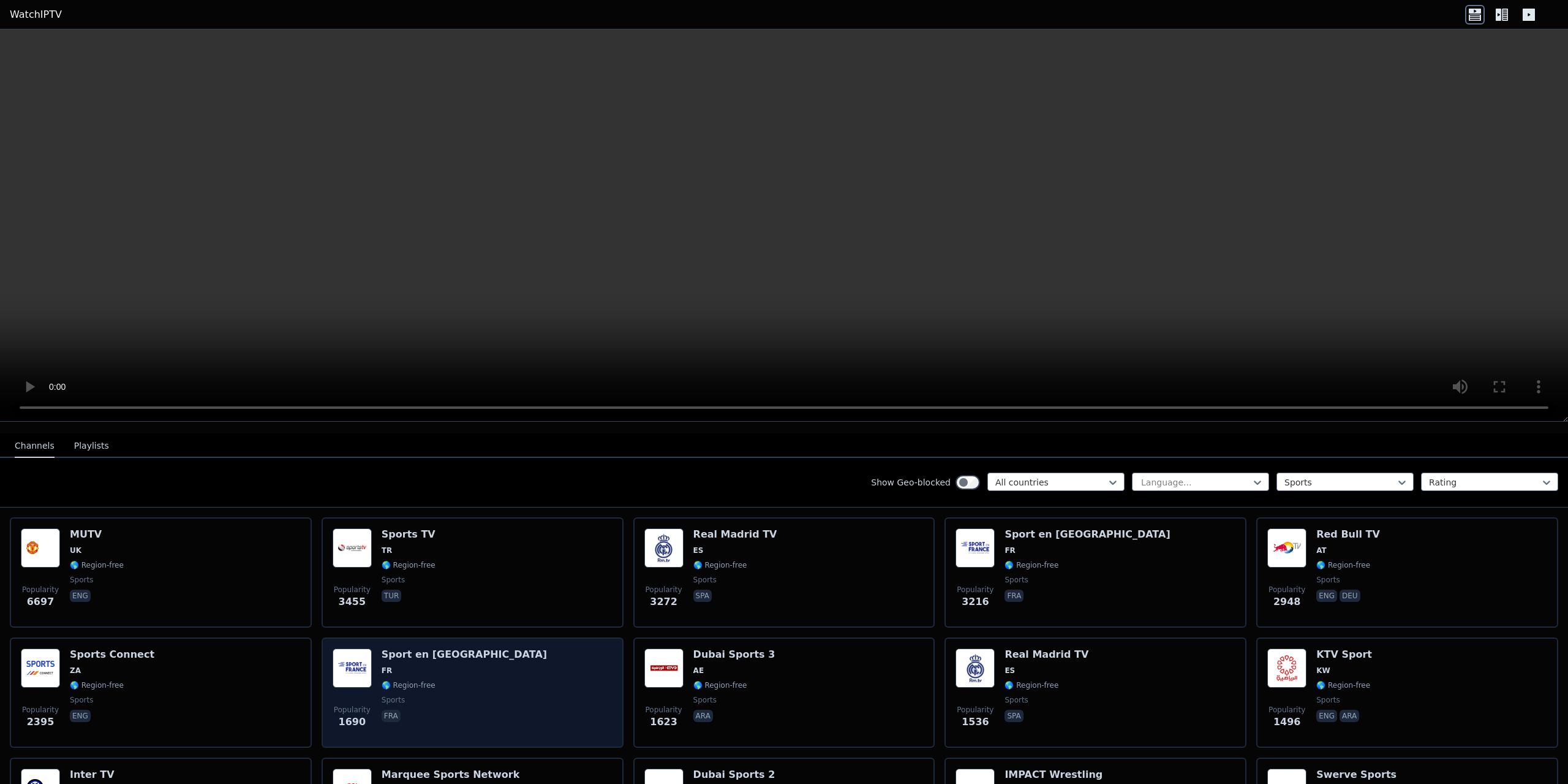
click at [549, 655] on div "Popularity 1690 Sport en [GEOGRAPHIC_DATA] FR 🌎 Region-free sports fra" at bounding box center [472, 692] width 280 height 88
